Goal: Task Accomplishment & Management: Complete application form

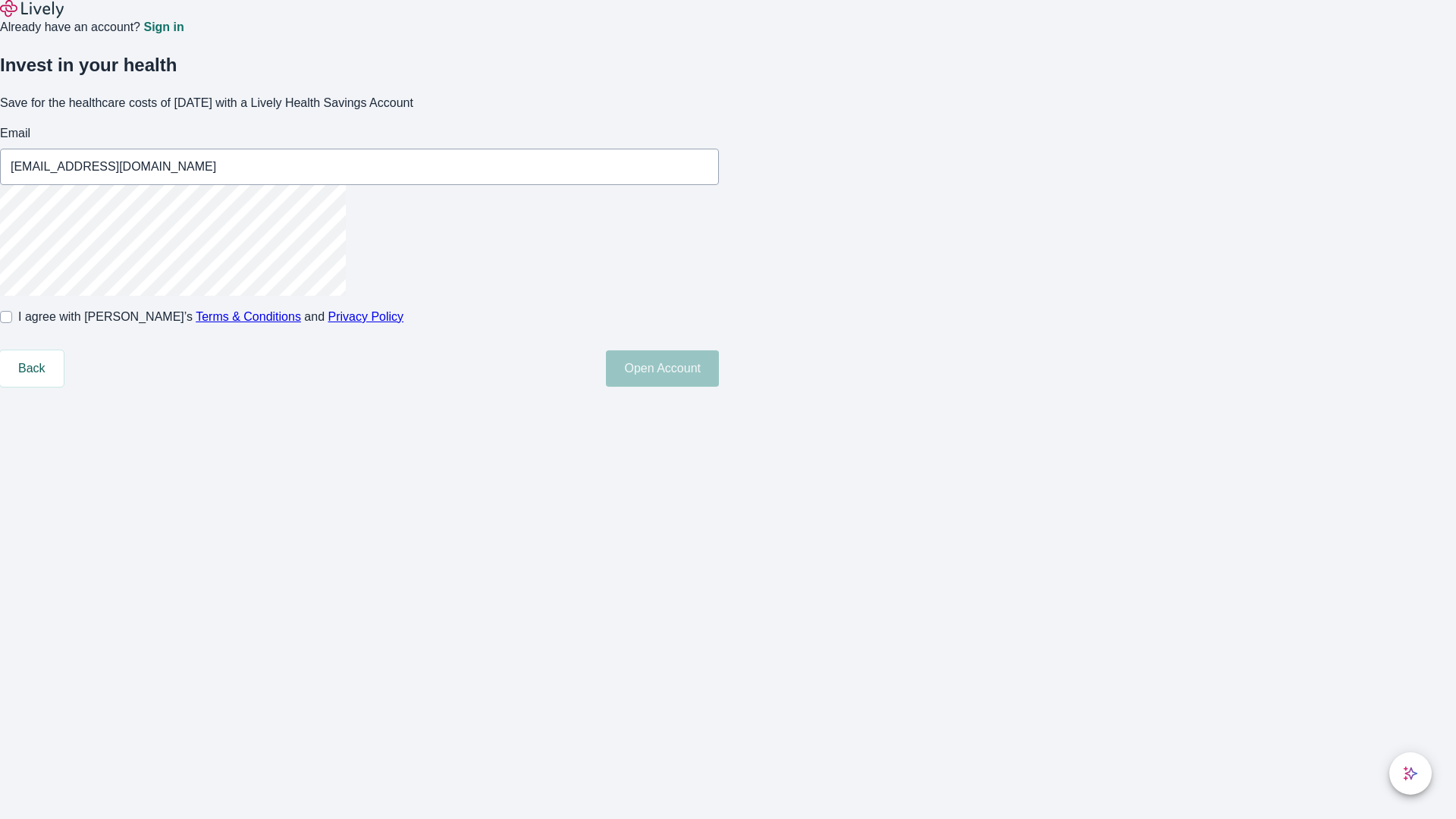
click at [12, 323] on input "I agree with Lively’s Terms & Conditions and Privacy Policy" at bounding box center [6, 317] width 12 height 12
checkbox input "true"
click at [718, 387] on button "Open Account" at bounding box center [662, 369] width 113 height 36
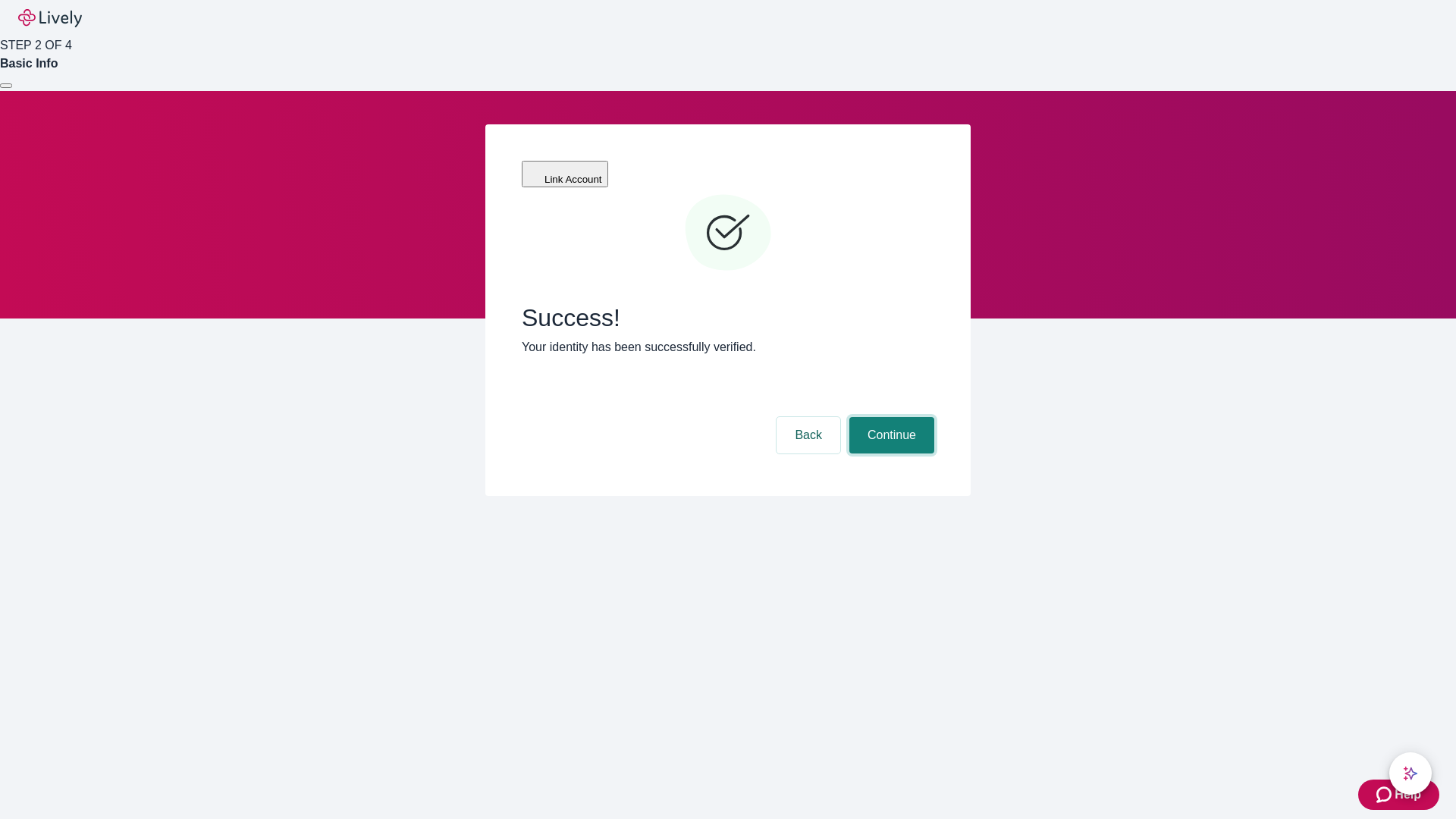
click at [889, 417] on button "Continue" at bounding box center [891, 436] width 85 height 36
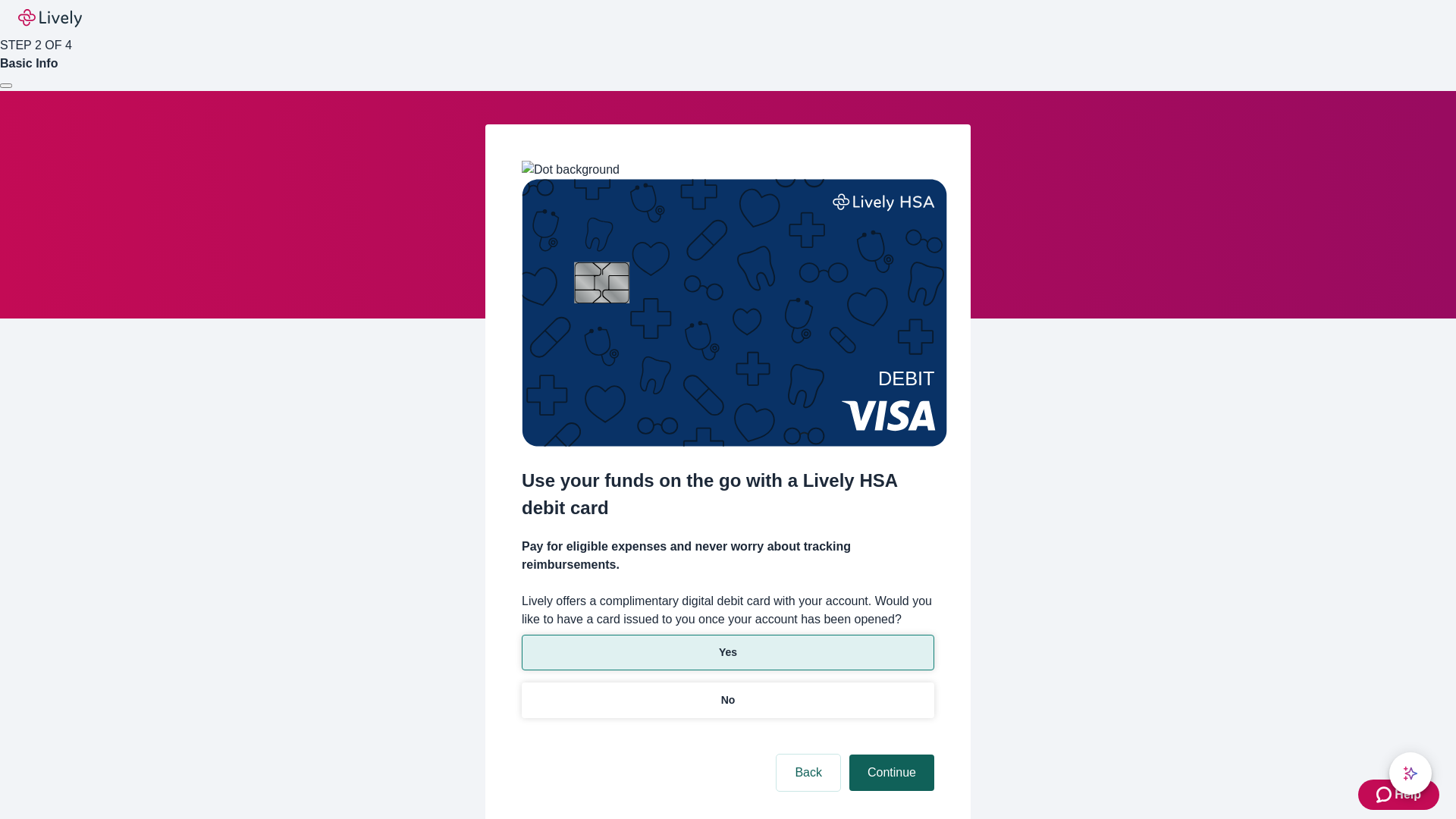
click at [727, 645] on p "Yes" at bounding box center [728, 653] width 18 height 16
click at [889, 754] on button "Continue" at bounding box center [891, 773] width 85 height 36
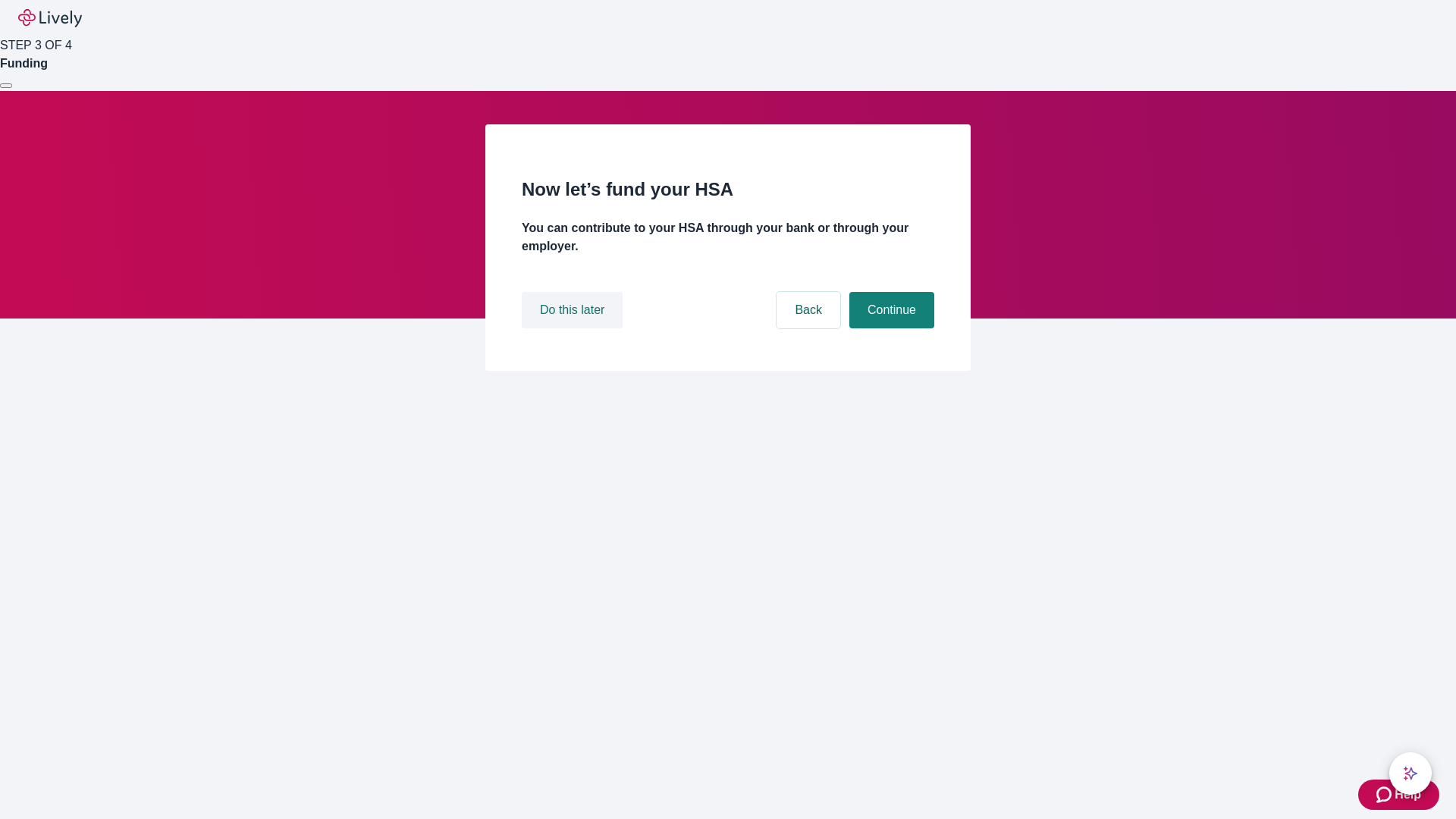
click at [574, 329] on button "Do this later" at bounding box center [572, 311] width 101 height 36
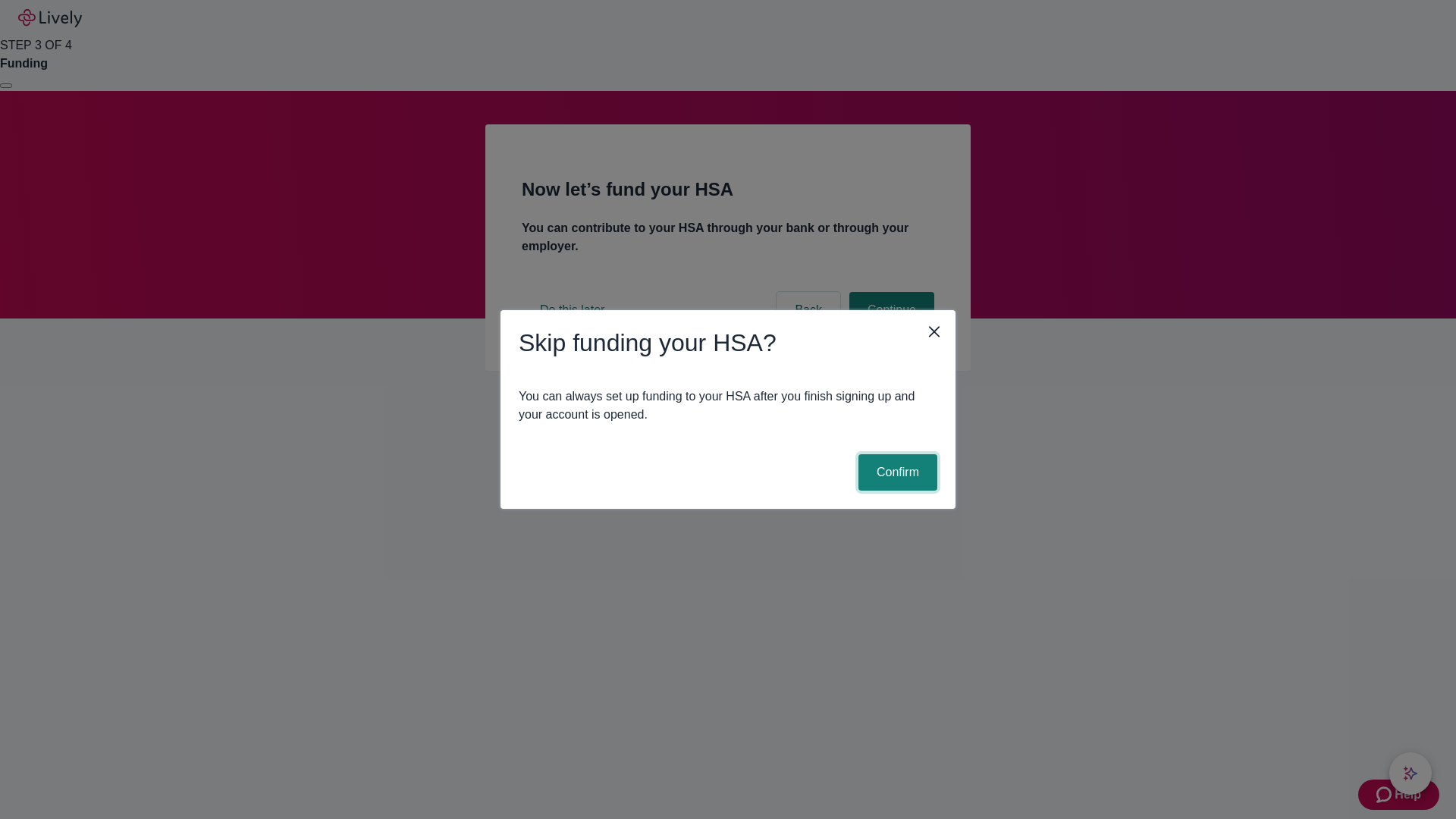
click at [896, 473] on button "Confirm" at bounding box center [897, 473] width 79 height 36
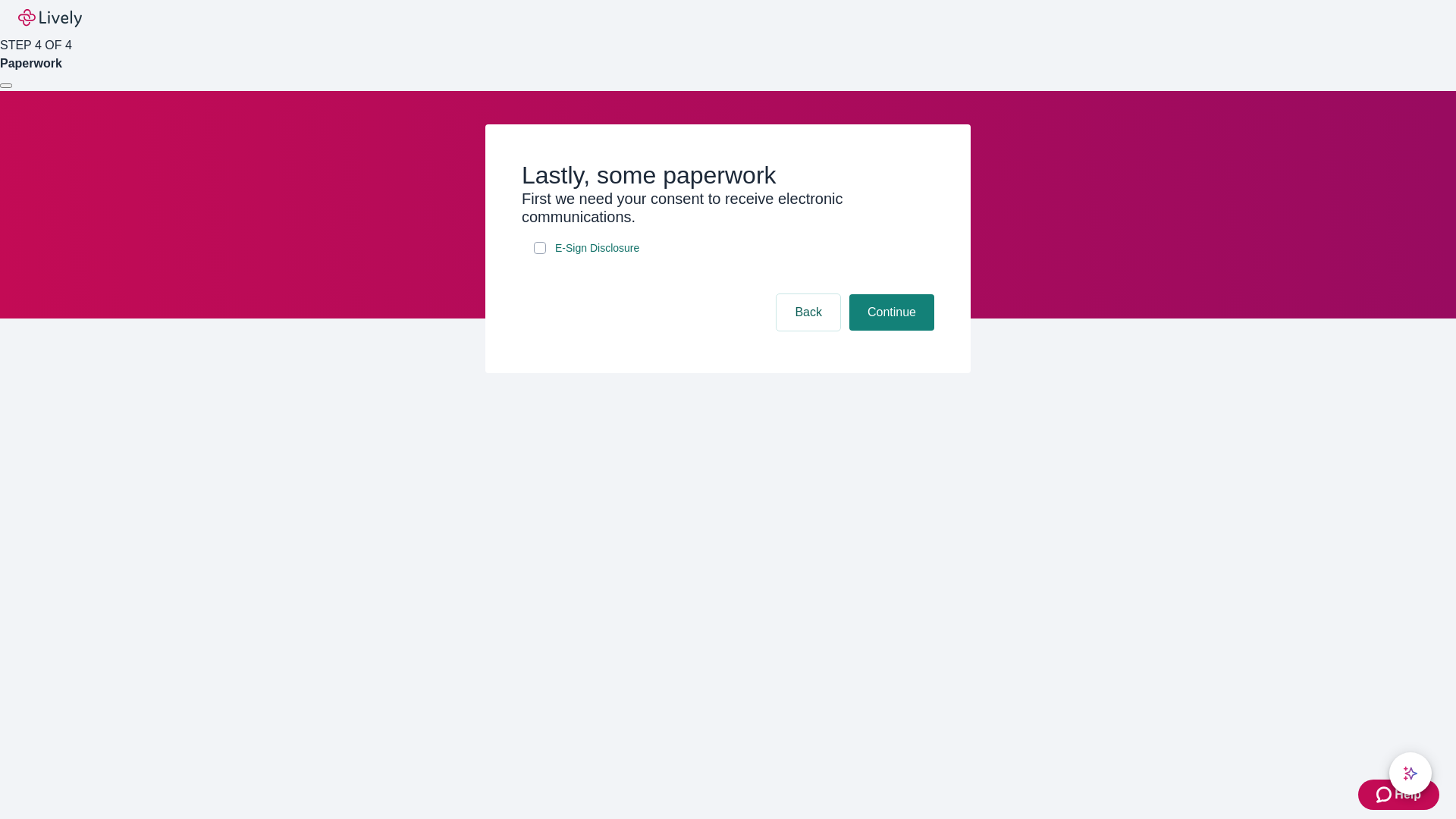
click at [540, 254] on input "E-Sign Disclosure" at bounding box center [540, 248] width 12 height 12
checkbox input "true"
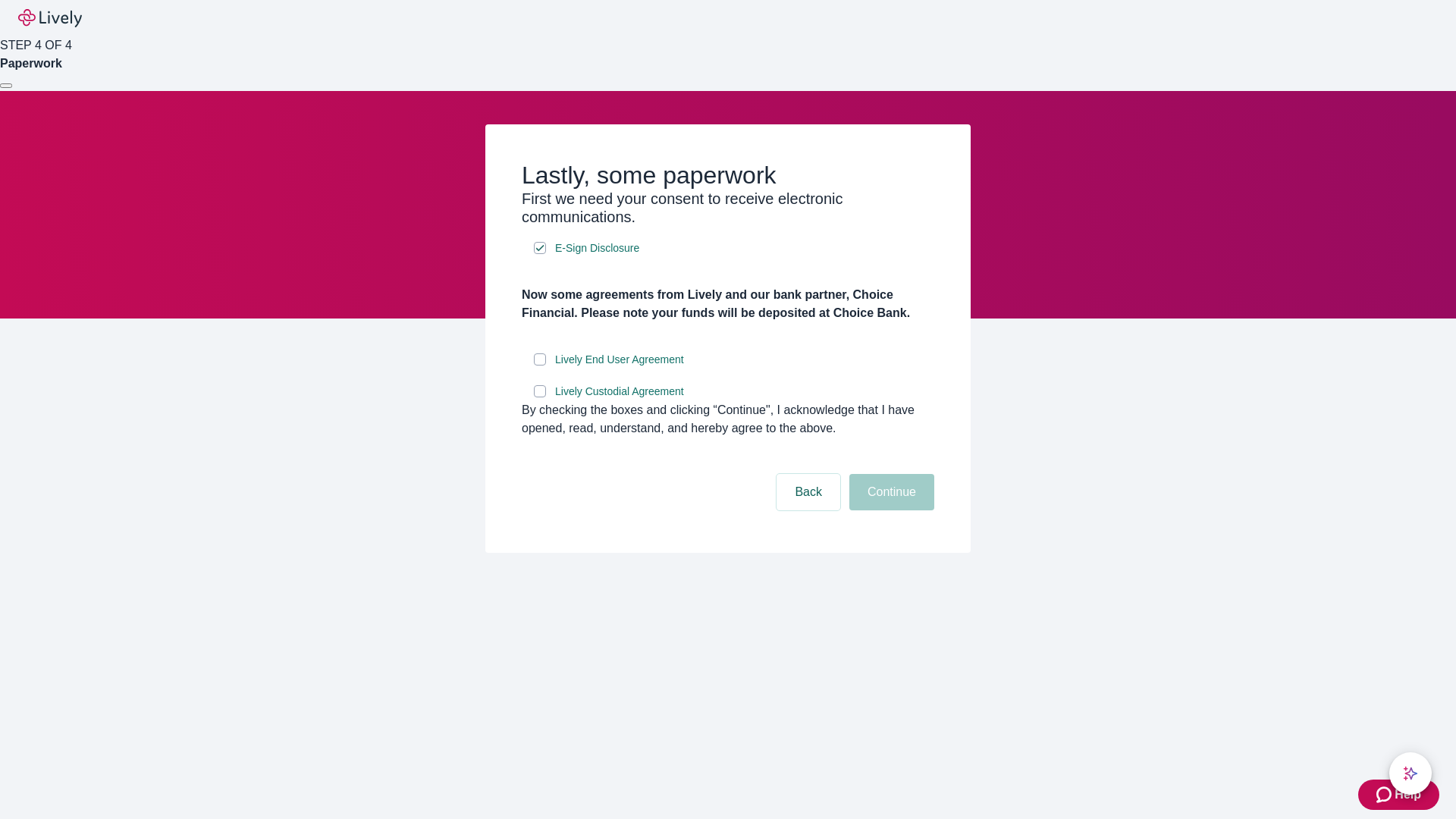
click at [540, 366] on input "Lively End User Agreement" at bounding box center [540, 359] width 12 height 12
checkbox input "true"
click at [540, 397] on input "Lively Custodial Agreement" at bounding box center [540, 391] width 12 height 12
checkbox input "true"
click at [889, 510] on button "Continue" at bounding box center [891, 492] width 85 height 36
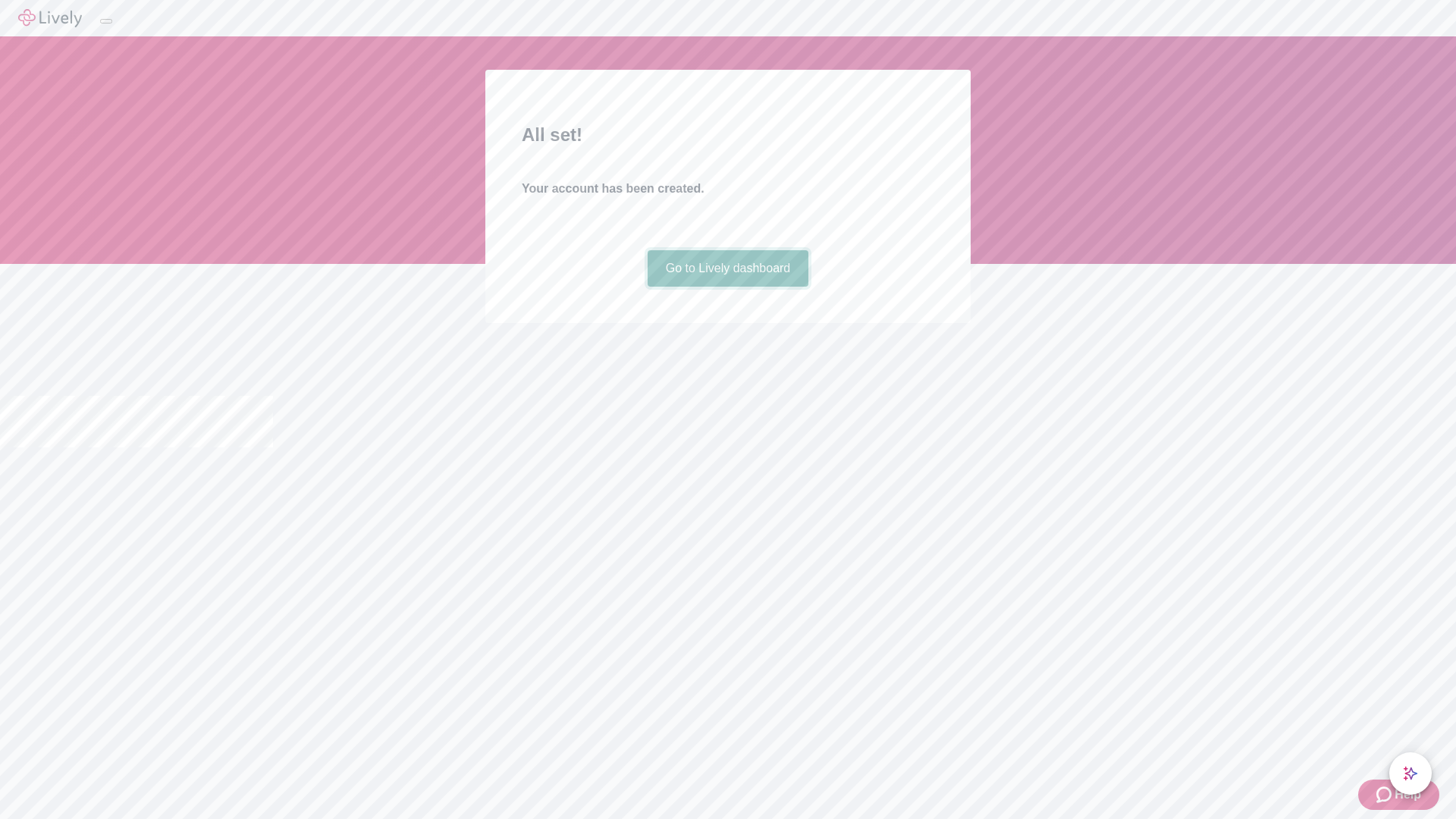
click at [727, 287] on link "Go to Lively dashboard" at bounding box center [728, 268] width 161 height 36
